Goal: Information Seeking & Learning: Learn about a topic

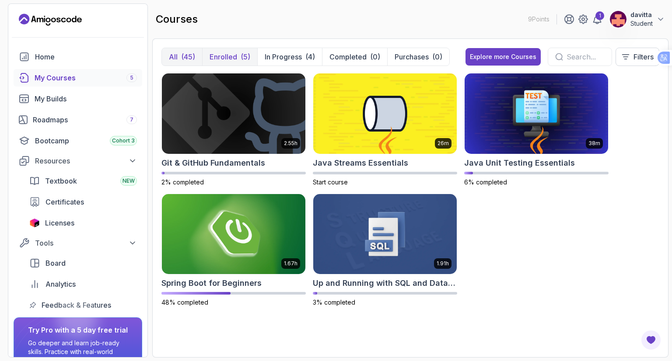
click at [221, 55] on p "Enrolled" at bounding box center [224, 57] width 28 height 11
click at [231, 217] on img at bounding box center [233, 234] width 151 height 84
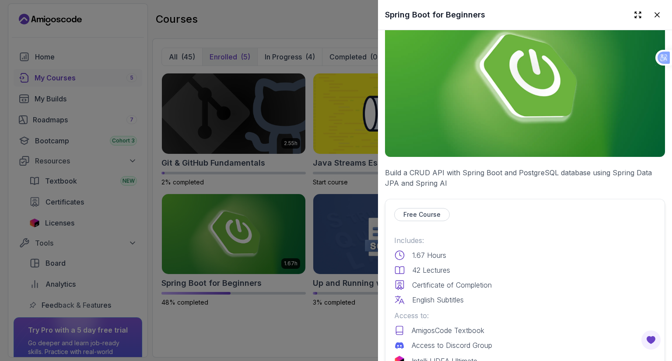
scroll to position [175, 0]
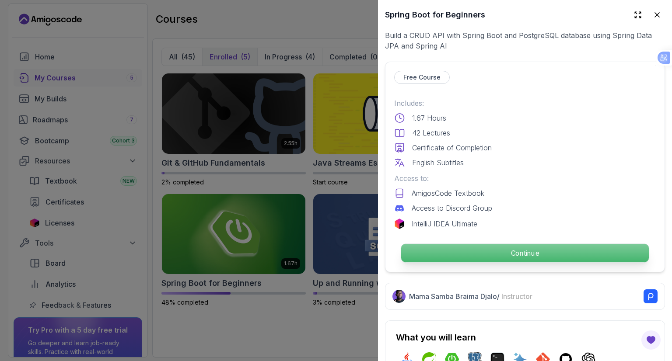
click at [496, 246] on p "Continue" at bounding box center [525, 253] width 248 height 18
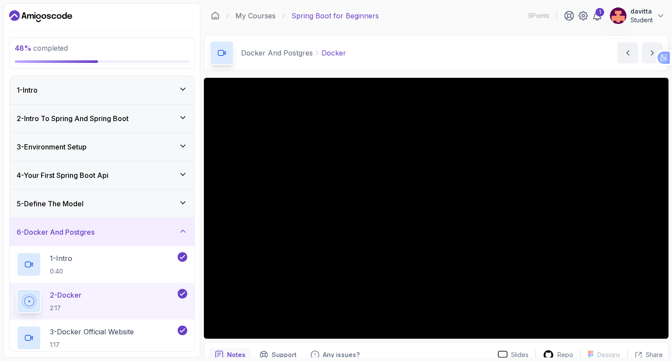
click at [159, 203] on div "5 - Define The Model" at bounding box center [102, 204] width 171 height 11
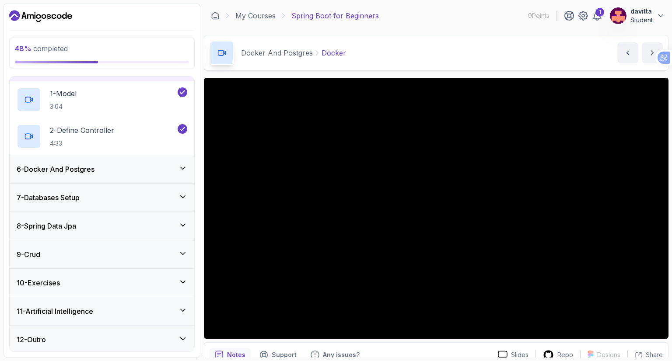
scroll to position [137, 0]
click at [173, 165] on div "6 - Docker And Postgres" at bounding box center [102, 169] width 171 height 11
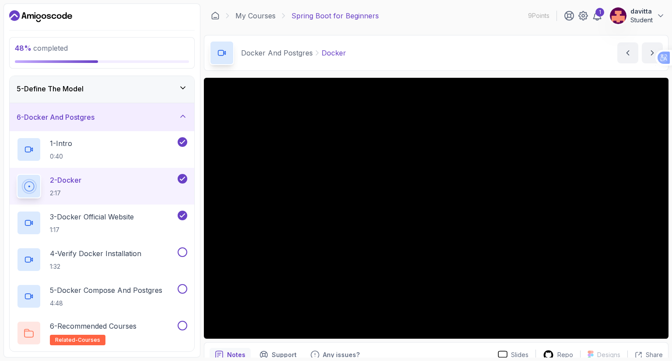
scroll to position [50, 0]
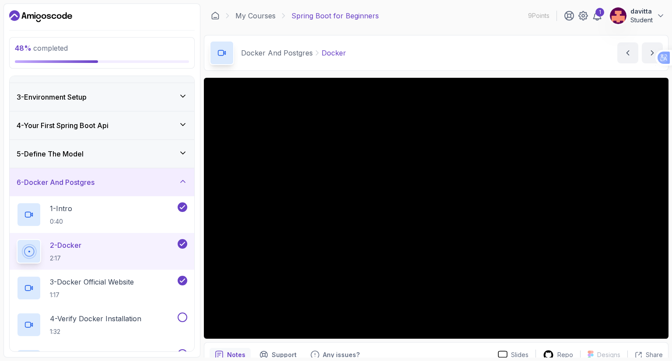
click at [172, 157] on div "5 - Define The Model" at bounding box center [102, 154] width 171 height 11
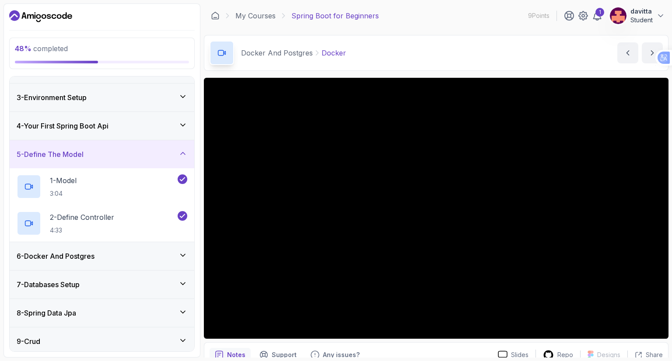
click at [172, 130] on div "4 - Your First Spring Boot Api" at bounding box center [102, 126] width 171 height 11
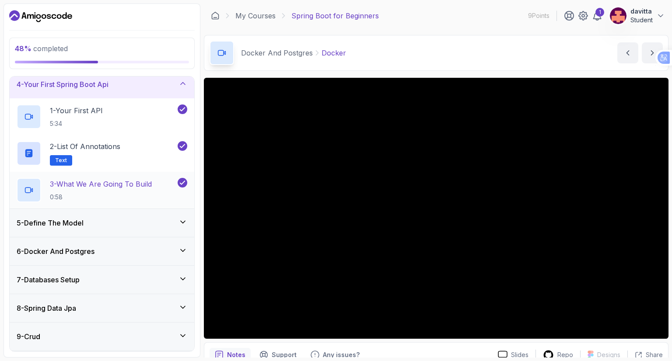
scroll to position [94, 0]
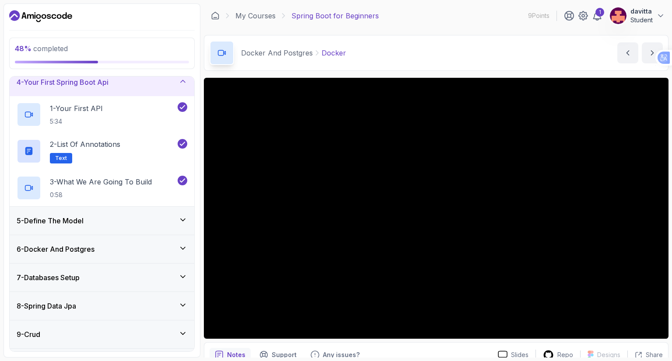
click at [156, 214] on div "5 - Define The Model" at bounding box center [102, 221] width 185 height 28
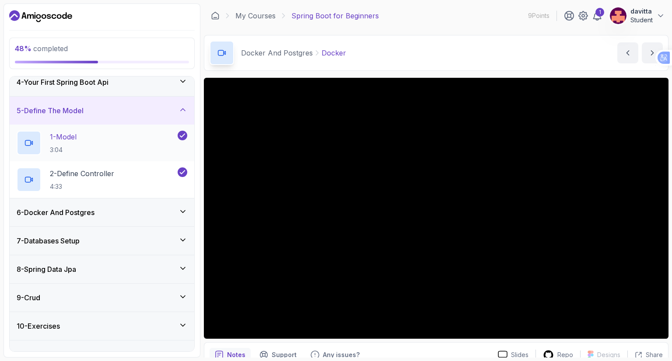
click at [95, 142] on div "1 - Model 3:04" at bounding box center [96, 143] width 159 height 25
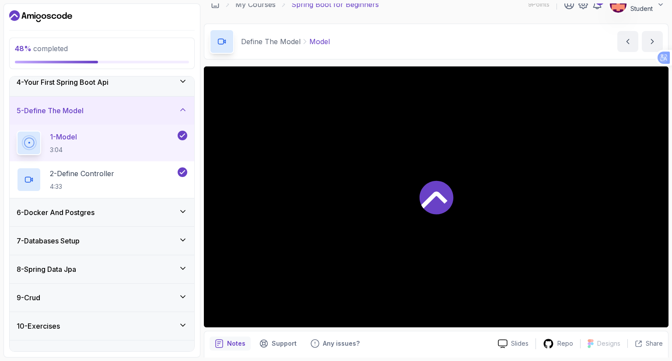
scroll to position [42, 0]
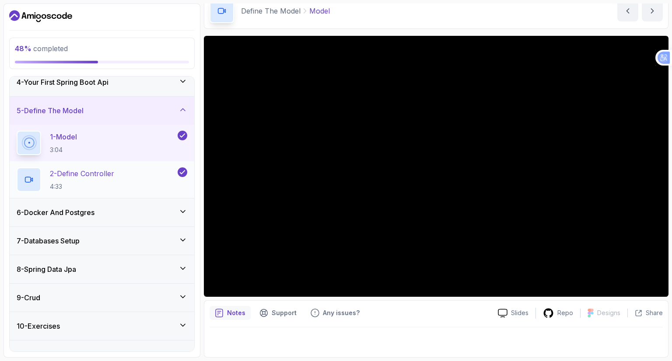
click at [114, 172] on p "2 - Define Controller" at bounding box center [82, 173] width 64 height 11
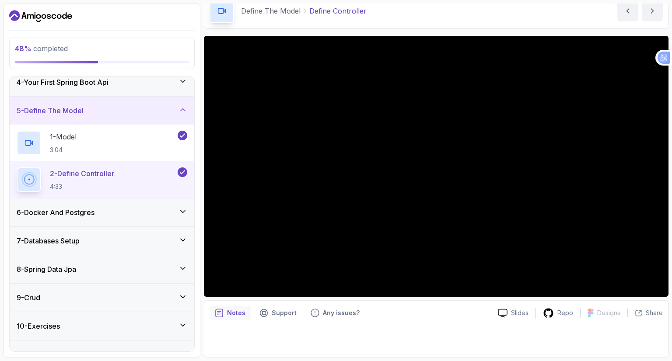
click at [169, 210] on div "6 - Docker And Postgres" at bounding box center [102, 212] width 171 height 11
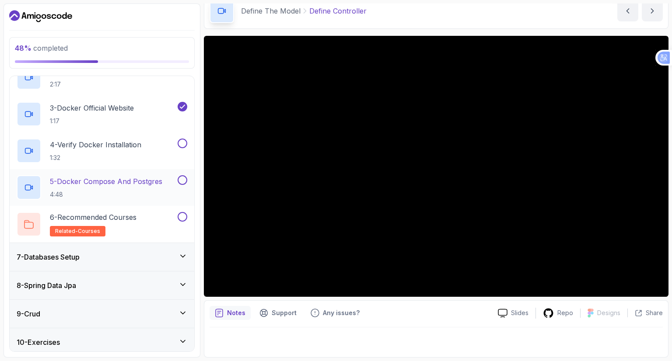
scroll to position [225, 0]
click at [161, 172] on div "5 - Docker Compose And Postgres 4:48" at bounding box center [102, 186] width 185 height 37
click at [184, 175] on button at bounding box center [183, 180] width 10 height 10
click at [117, 177] on p "5 - Docker Compose And Postgres" at bounding box center [106, 180] width 112 height 11
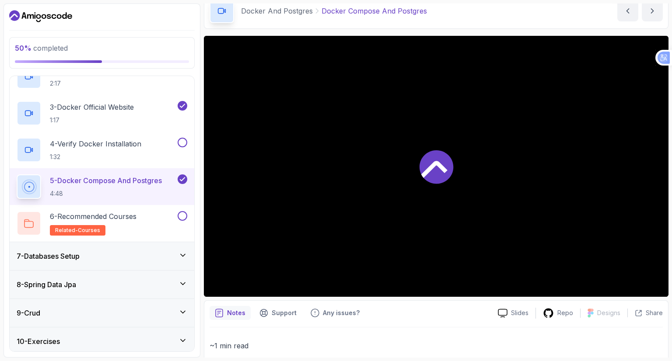
click at [186, 179] on icon at bounding box center [183, 179] width 8 height 9
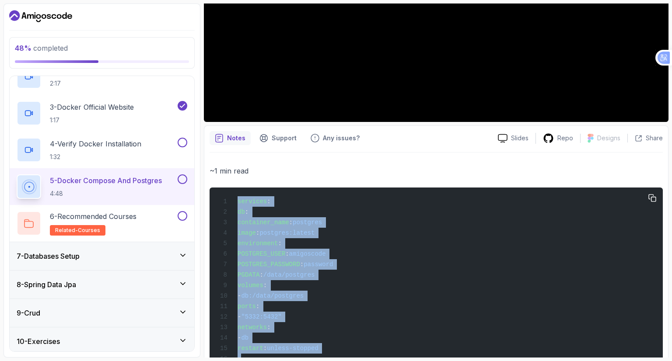
scroll to position [313, 0]
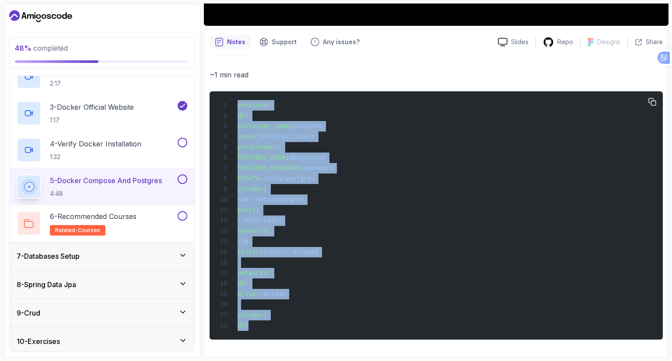
drag, startPoint x: 237, startPoint y: 199, endPoint x: 273, endPoint y: 325, distance: 131.1
click at [273, 325] on div "services : db : container_name : postgres image : postgres:latest environment :…" at bounding box center [436, 216] width 439 height 238
copy code "services : db : container_name : postgres image : postgres:latest environment :…"
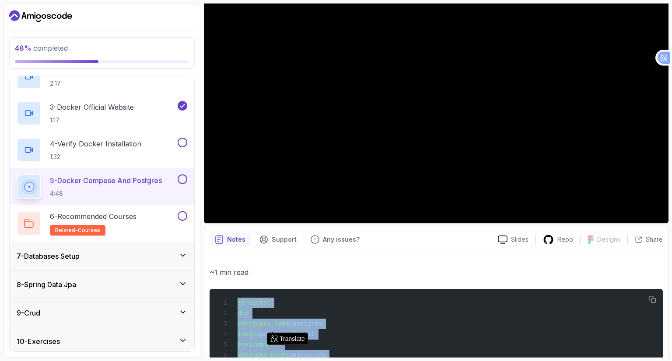
scroll to position [51, 0]
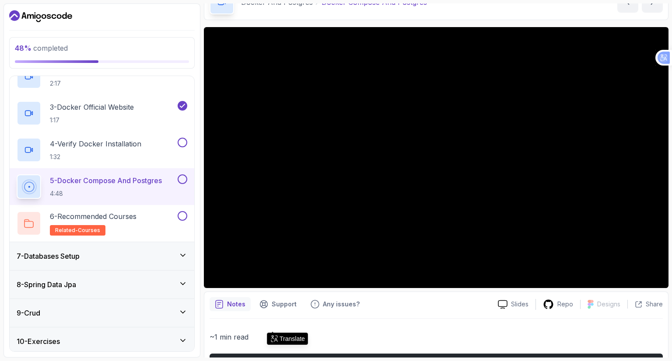
click at [168, 255] on div "7 - Databases Setup" at bounding box center [102, 256] width 171 height 11
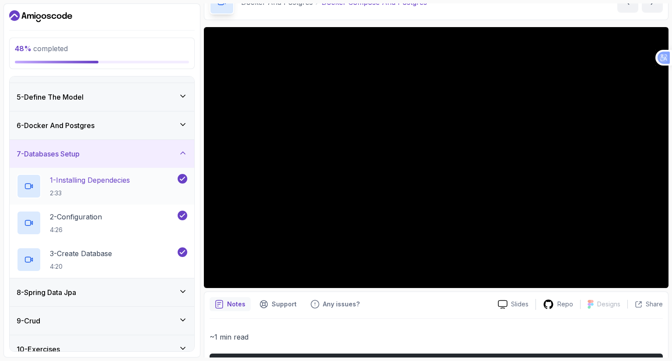
scroll to position [108, 0]
click at [143, 216] on div "2 - Configuration 4:26" at bounding box center [96, 222] width 159 height 25
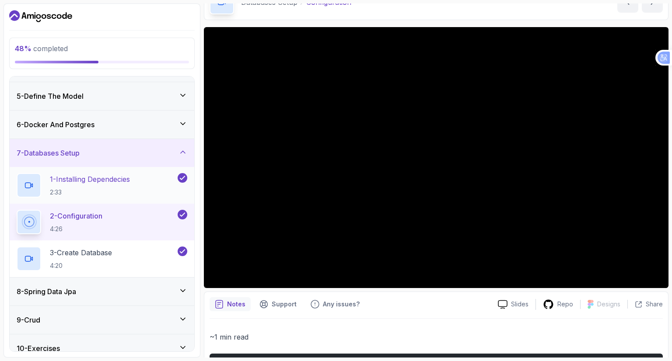
click at [119, 180] on p "1 - Installing Dependecies" at bounding box center [90, 179] width 80 height 11
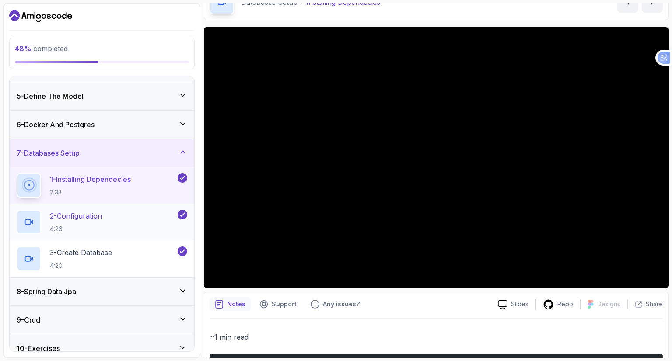
click at [77, 217] on p "2 - Configuration" at bounding box center [76, 216] width 52 height 11
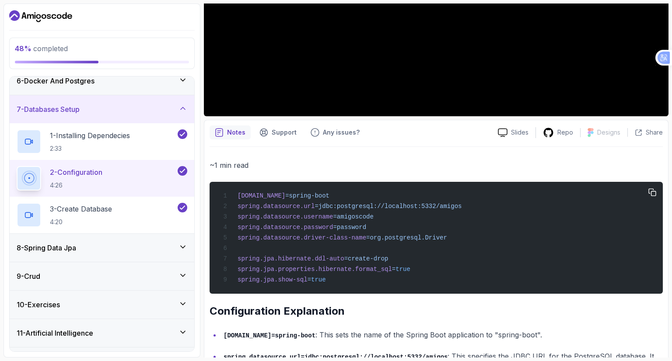
scroll to position [226, 0]
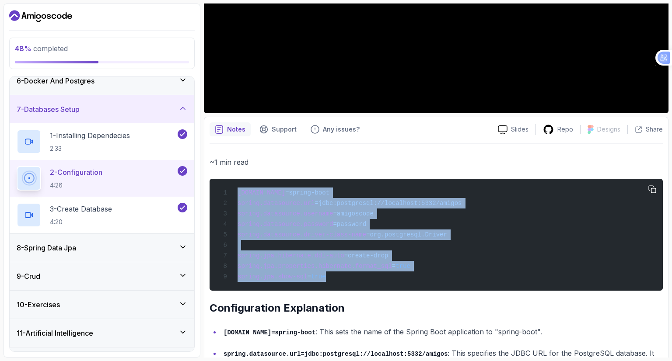
drag, startPoint x: 237, startPoint y: 193, endPoint x: 383, endPoint y: 273, distance: 167.0
click at [383, 273] on div "[DOMAIN_NAME] =spring-boot spring.datasource.url =jdbc:postgresql://localhost:5…" at bounding box center [436, 235] width 439 height 102
copy code "[DOMAIN_NAME] =spring-boot spring.datasource.url =jdbc:postgresql://localhost:5…"
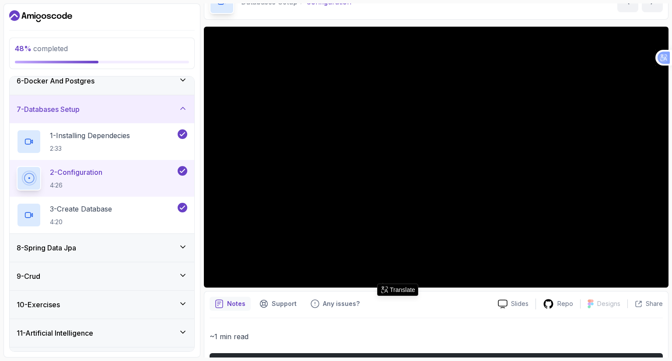
scroll to position [51, 0]
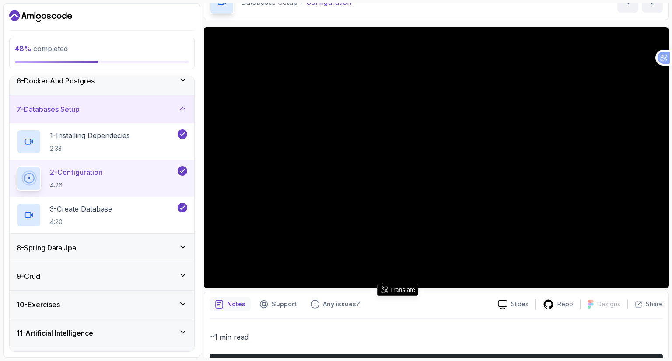
click at [179, 246] on icon at bounding box center [183, 247] width 9 height 9
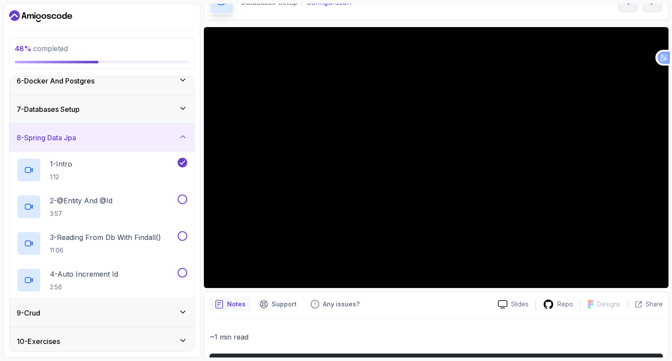
click at [184, 128] on div "8 - Spring Data Jpa" at bounding box center [102, 138] width 185 height 28
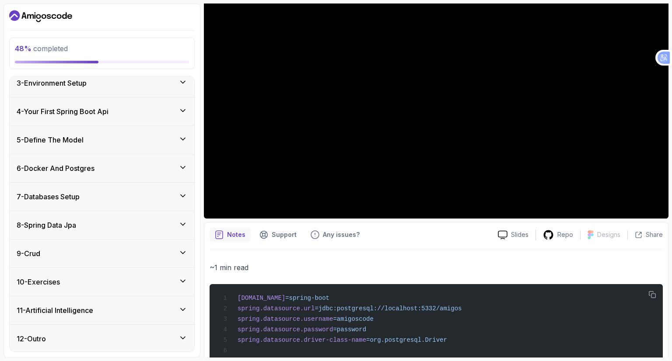
scroll to position [95, 0]
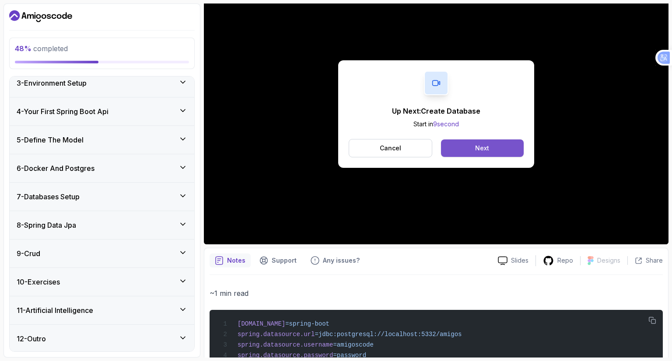
click at [480, 145] on div "Next" at bounding box center [482, 148] width 14 height 9
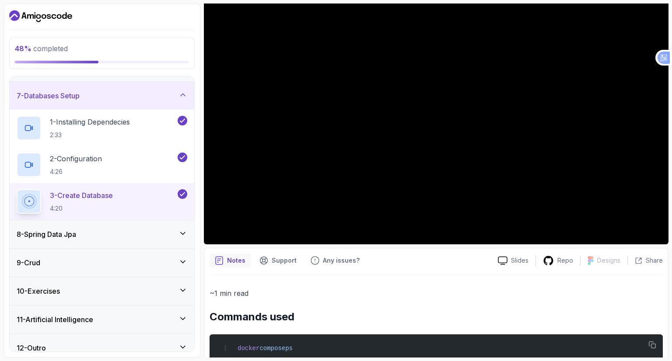
scroll to position [174, 0]
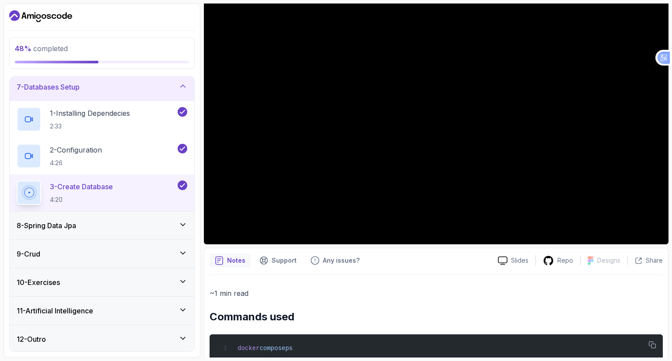
click at [145, 221] on div "8 - Spring Data Jpa" at bounding box center [102, 226] width 171 height 11
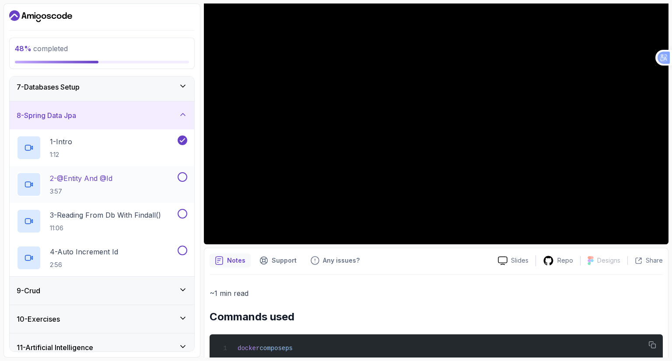
click at [158, 183] on div "2 - @Entity And @Id 3:57" at bounding box center [96, 184] width 159 height 25
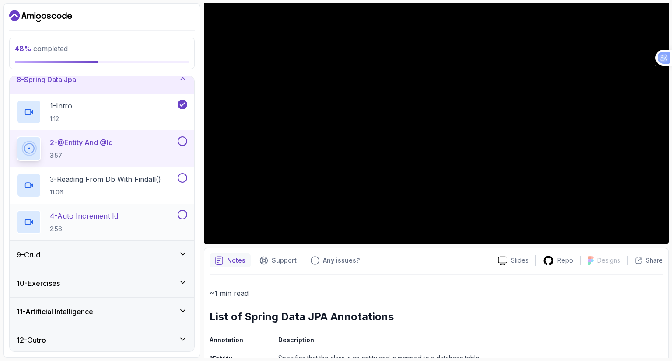
scroll to position [211, 0]
click at [82, 177] on p "3 - Reading From Db With Findall()" at bounding box center [105, 178] width 111 height 11
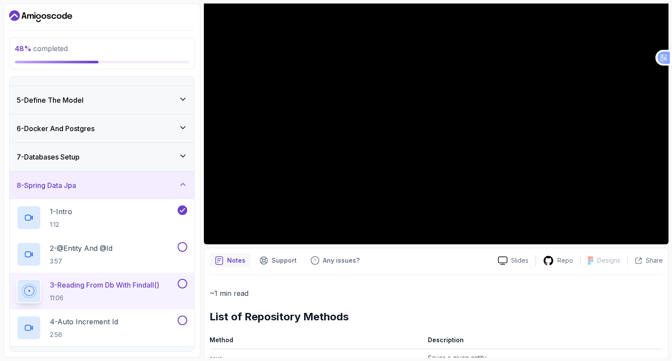
scroll to position [80, 0]
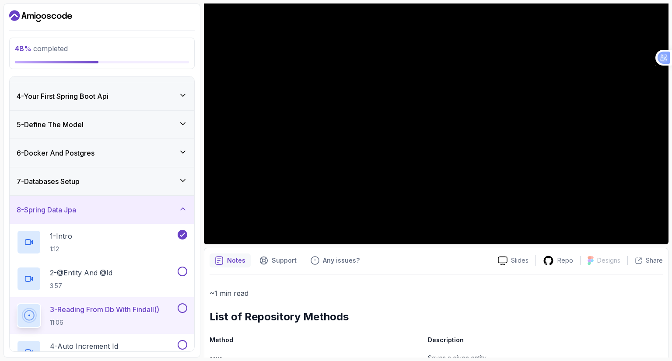
click at [170, 181] on div "7 - Databases Setup" at bounding box center [102, 181] width 171 height 11
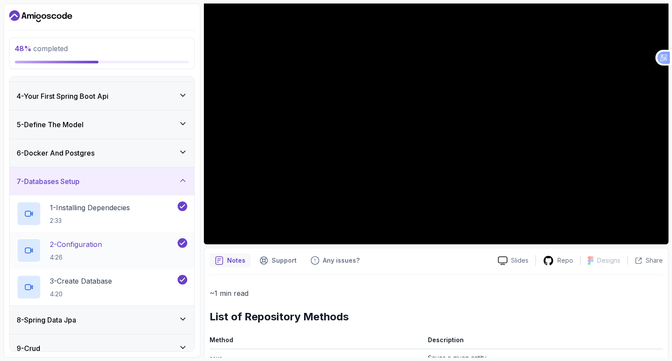
click at [186, 239] on icon at bounding box center [183, 243] width 8 height 9
click at [184, 279] on icon at bounding box center [183, 280] width 8 height 9
click at [149, 148] on div "6 - Docker And Postgres" at bounding box center [102, 153] width 171 height 11
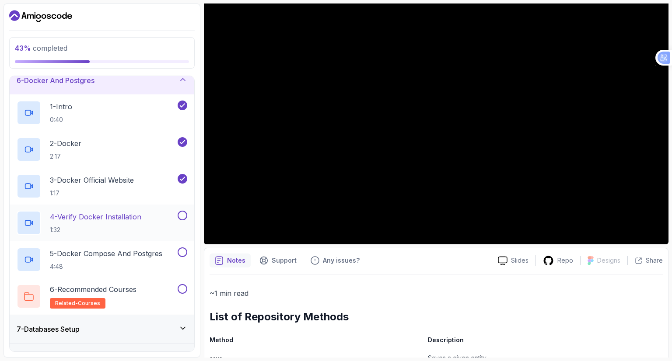
scroll to position [167, 0]
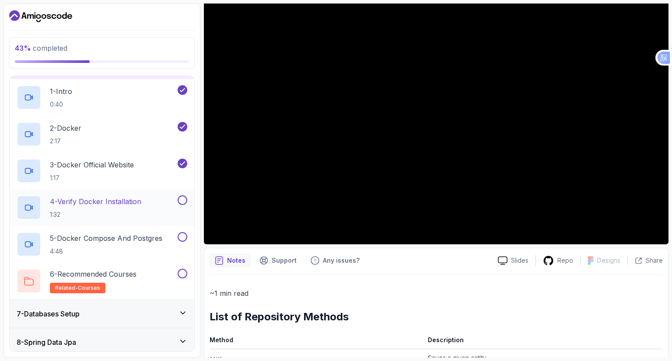
click at [179, 198] on button at bounding box center [183, 201] width 10 height 10
click at [182, 273] on button at bounding box center [183, 274] width 10 height 10
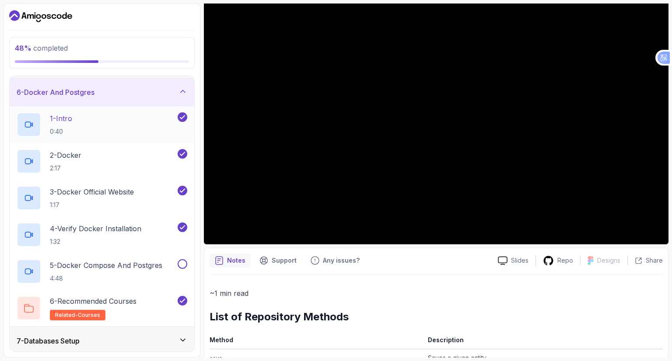
scroll to position [80, 0]
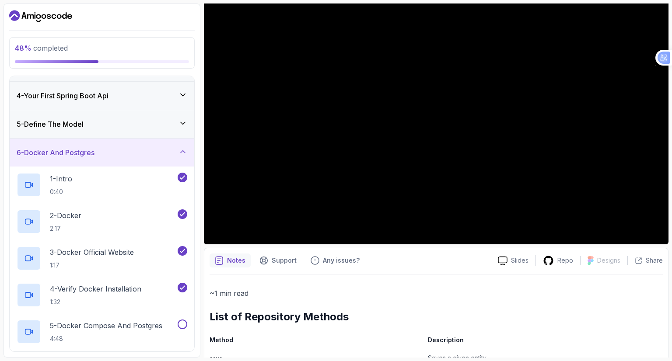
click at [183, 120] on icon at bounding box center [183, 123] width 9 height 9
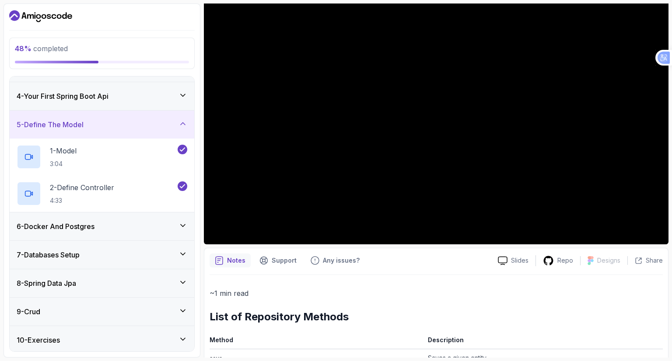
click at [183, 119] on icon at bounding box center [183, 123] width 9 height 9
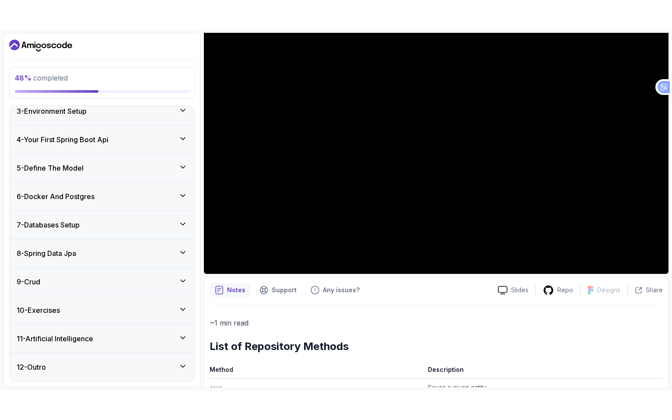
scroll to position [64, 0]
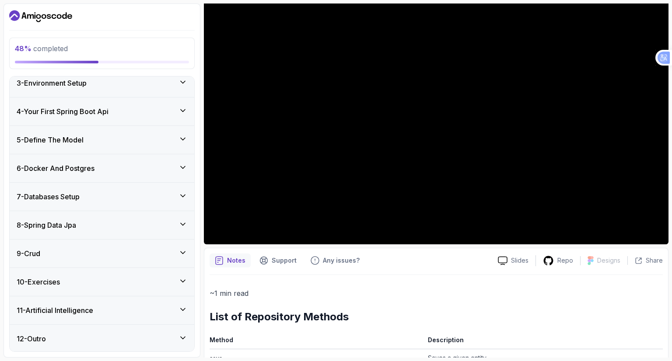
drag, startPoint x: 170, startPoint y: 152, endPoint x: 173, endPoint y: 164, distance: 11.9
click at [170, 154] on div "1 - Intro 2 - Intro To Spring And Spring Boot 3 - Environment Setup 4 - Your Fi…" at bounding box center [102, 214] width 185 height 275
click at [178, 168] on div "6 - Docker And Postgres" at bounding box center [102, 168] width 171 height 11
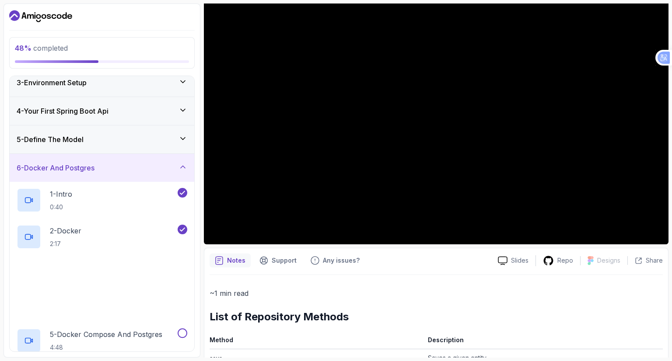
click at [178, 168] on div "6 - Docker And Postgres" at bounding box center [102, 168] width 171 height 11
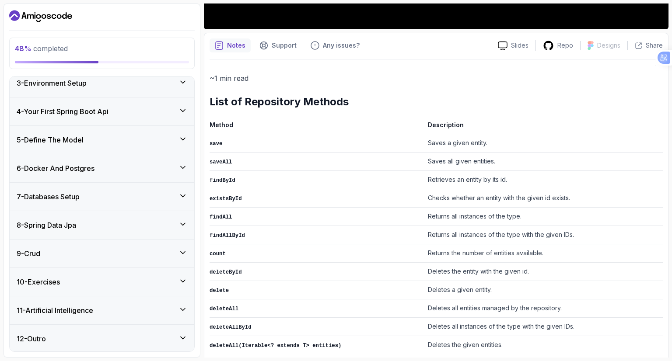
scroll to position [313, 0]
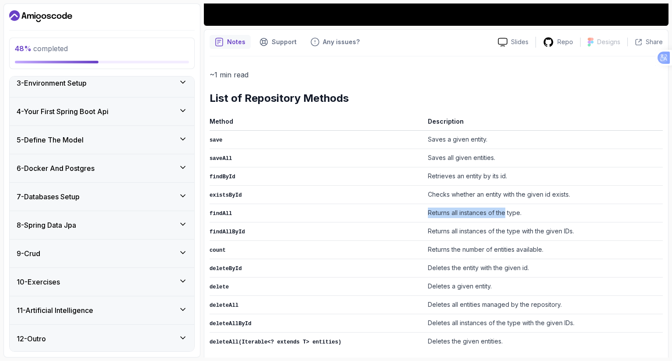
drag, startPoint x: 420, startPoint y: 208, endPoint x: 495, endPoint y: 206, distance: 75.7
click at [495, 206] on tr "findAll Returns all instances of the type." at bounding box center [436, 213] width 453 height 18
click at [529, 205] on td "Returns all instances of the type." at bounding box center [543, 213] width 238 height 18
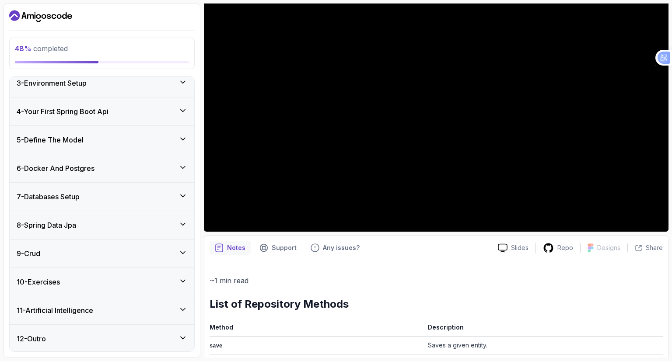
scroll to position [51, 0]
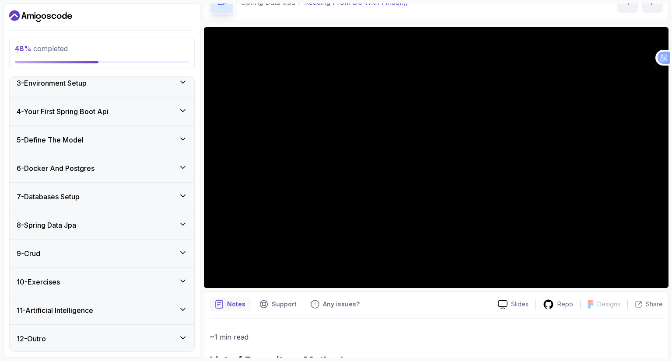
click at [174, 220] on div "8 - Spring Data Jpa" at bounding box center [102, 225] width 171 height 11
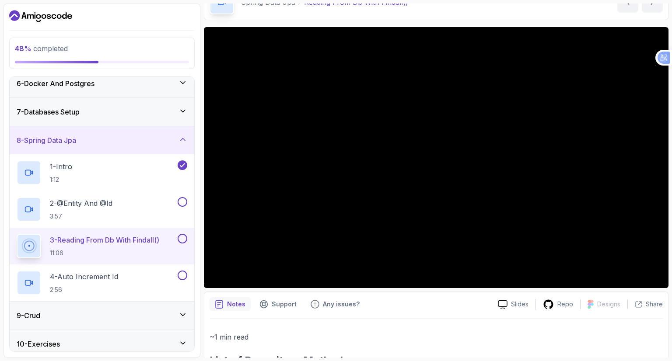
scroll to position [152, 0]
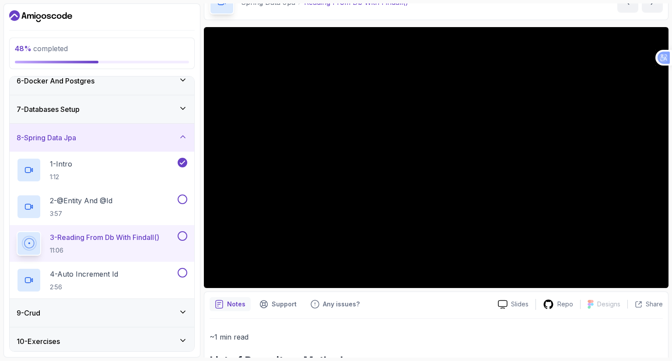
click at [116, 232] on p "3 - Reading From Db With Findall()" at bounding box center [104, 237] width 109 height 11
click at [168, 133] on div "8 - Spring Data Jpa" at bounding box center [102, 138] width 171 height 11
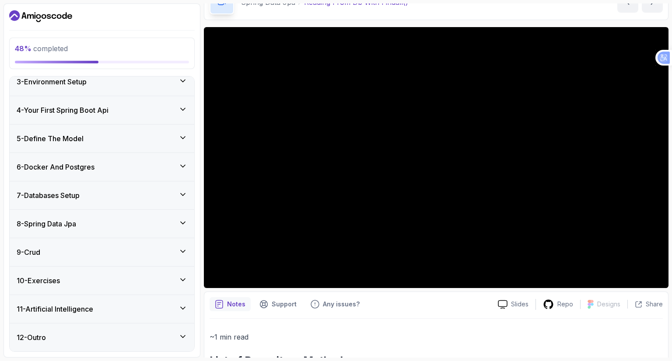
scroll to position [64, 0]
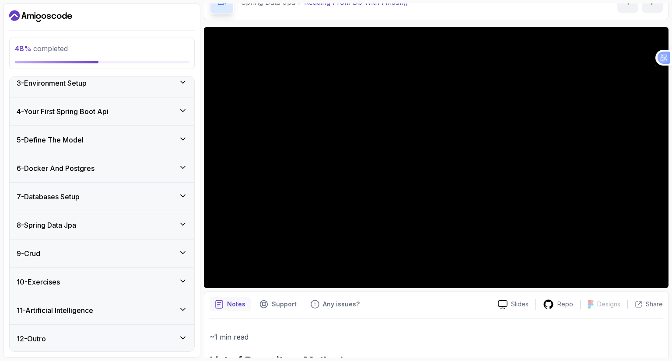
click at [172, 188] on div "7 - Databases Setup" at bounding box center [102, 197] width 185 height 28
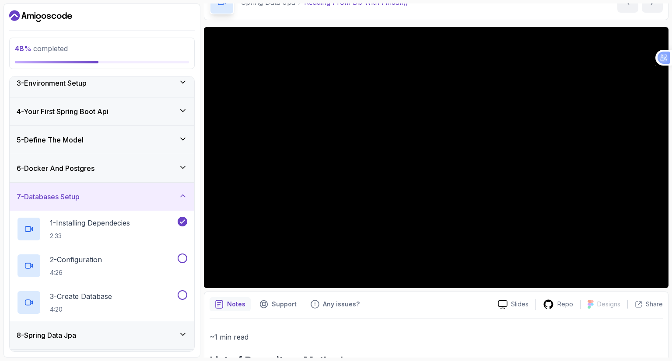
click at [172, 188] on div "7 - Databases Setup" at bounding box center [102, 197] width 185 height 28
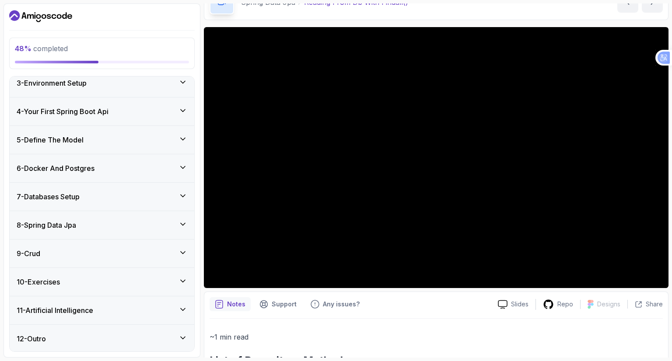
click at [177, 218] on div "8 - Spring Data Jpa" at bounding box center [102, 225] width 185 height 28
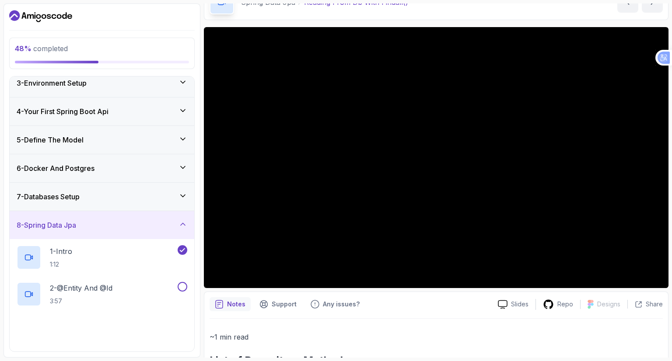
click at [175, 168] on div "6 - Docker And Postgres" at bounding box center [102, 168] width 171 height 11
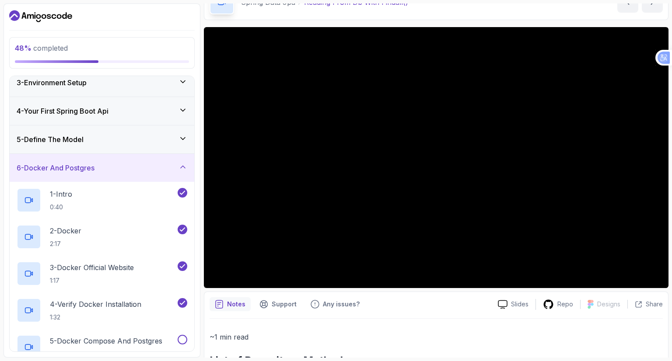
click at [176, 167] on div "6 - Docker And Postgres" at bounding box center [102, 168] width 171 height 11
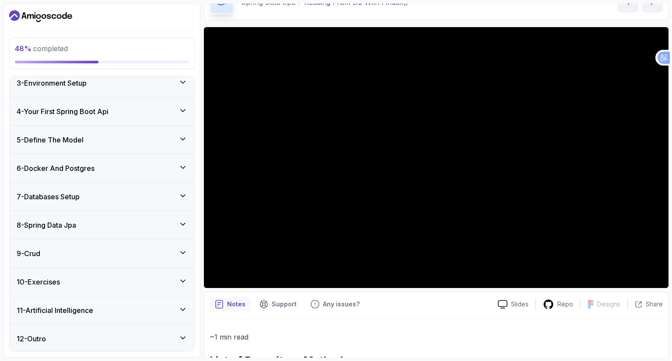
click at [169, 212] on div "8 - Spring Data Jpa" at bounding box center [102, 225] width 185 height 28
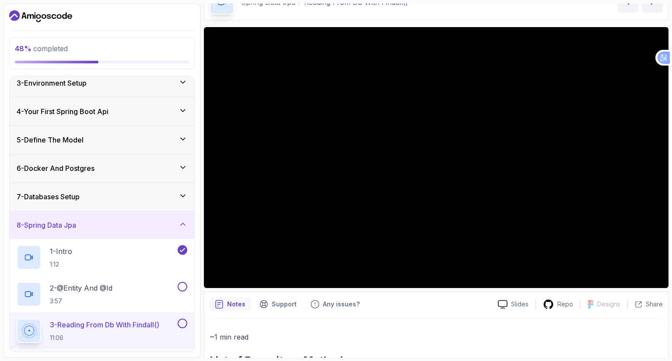
scroll to position [196, 0]
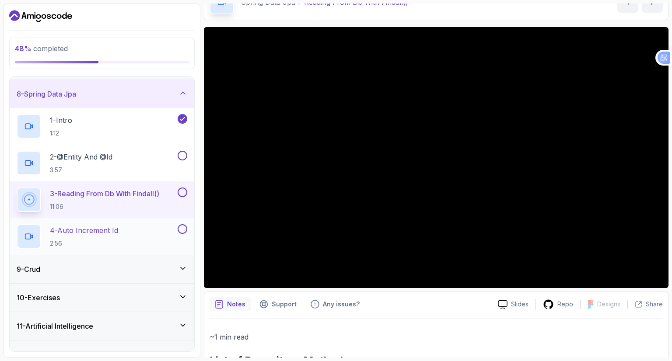
click at [129, 232] on div "4 - Auto Increment Id 2:56" at bounding box center [96, 236] width 159 height 25
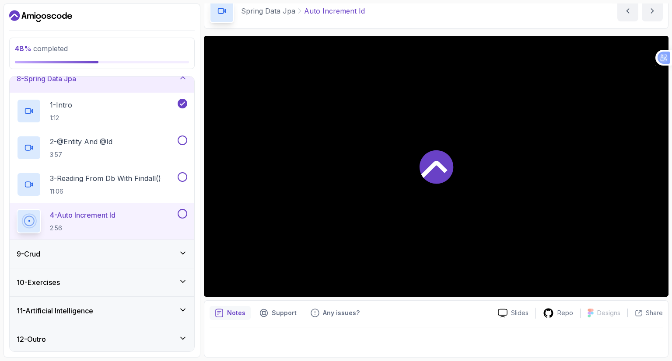
click at [179, 251] on icon at bounding box center [183, 253] width 9 height 9
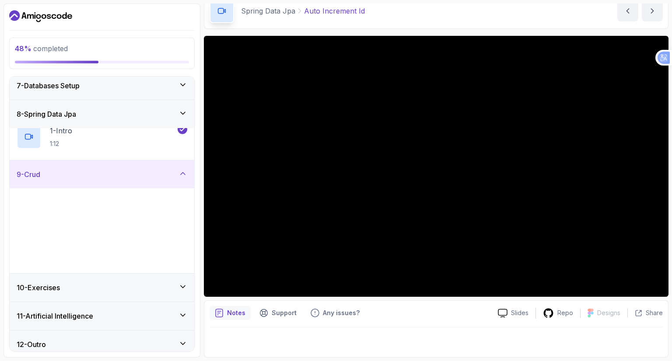
scroll to position [174, 0]
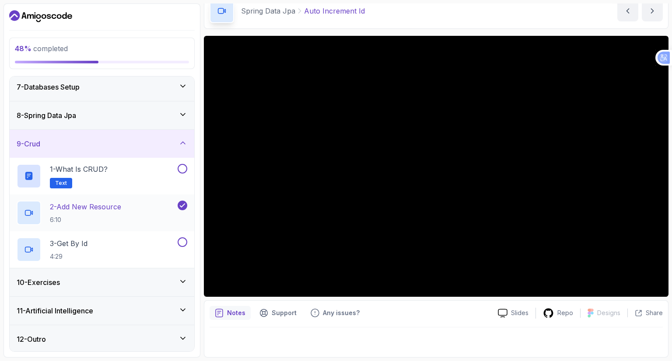
click at [182, 205] on icon at bounding box center [182, 206] width 5 height 4
click at [182, 165] on button at bounding box center [183, 169] width 10 height 10
click at [179, 167] on icon at bounding box center [183, 169] width 8 height 9
click at [176, 145] on div "9 - Crud" at bounding box center [102, 144] width 171 height 11
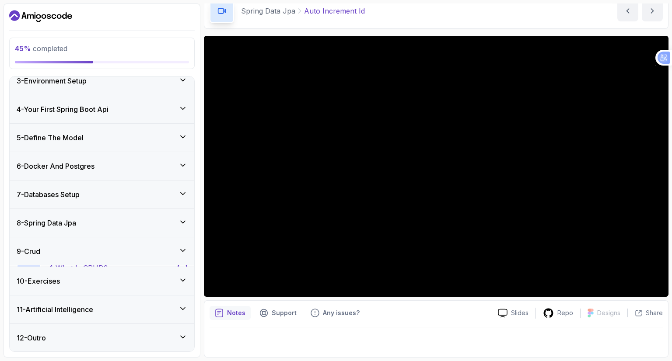
scroll to position [64, 0]
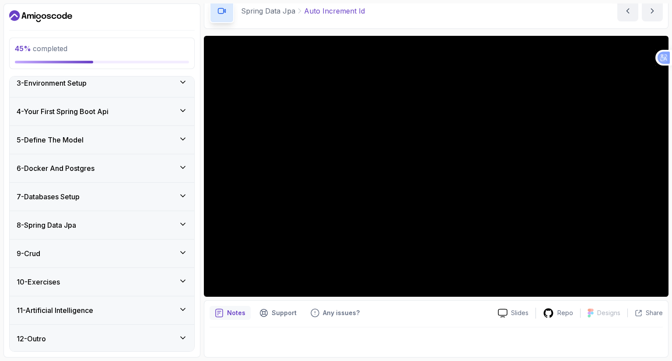
click at [154, 218] on div "8 - Spring Data Jpa" at bounding box center [102, 225] width 185 height 28
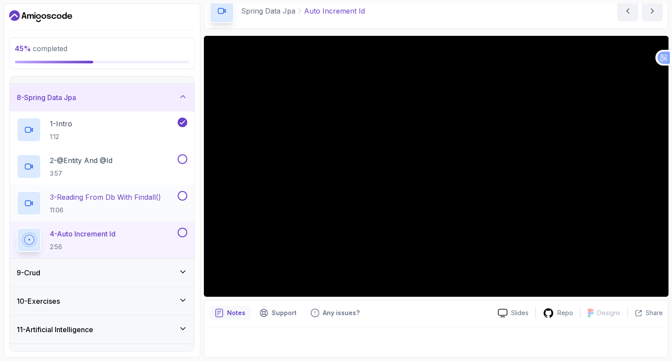
scroll to position [196, 0]
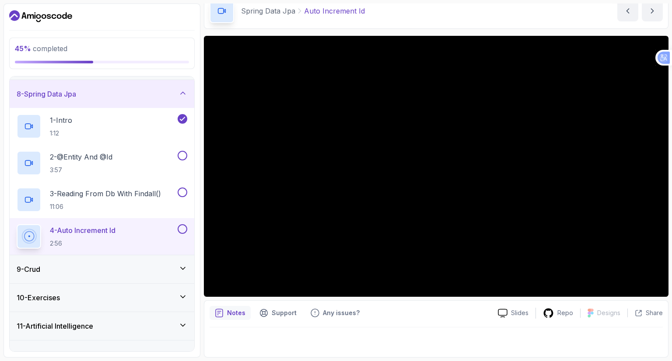
click at [184, 268] on icon at bounding box center [183, 268] width 4 height 2
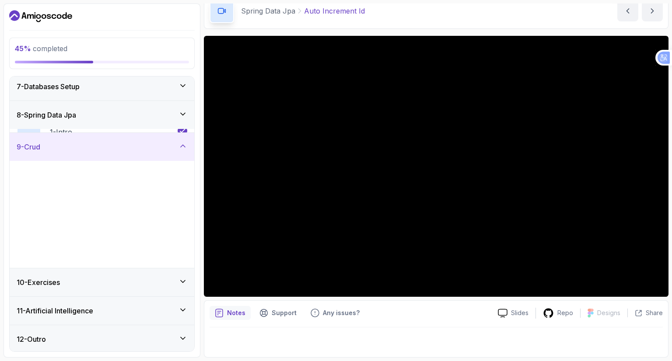
scroll to position [174, 0]
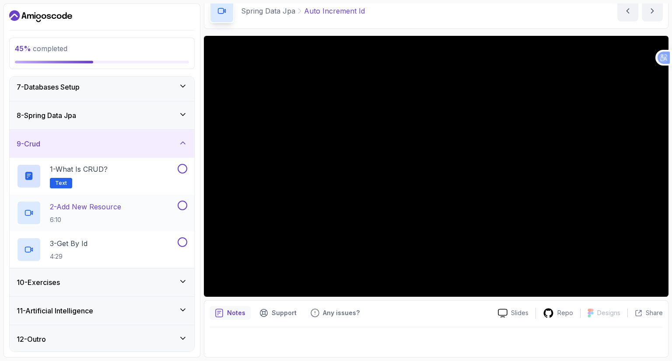
click at [148, 216] on div "2 - Add New Resource 6:10" at bounding box center [96, 213] width 159 height 25
